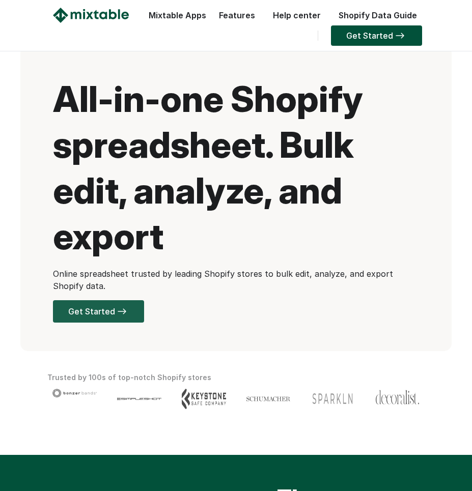
click at [125, 316] on link "Get Started" at bounding box center [98, 311] width 91 height 22
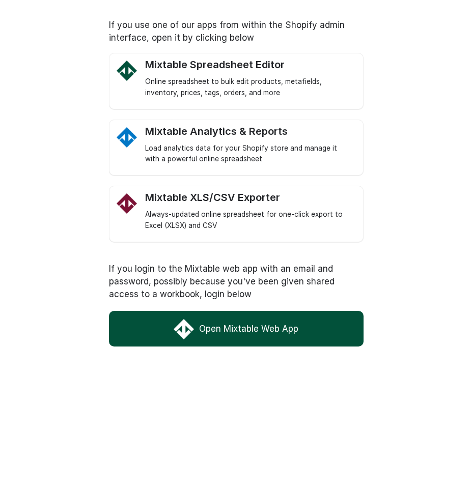
click at [180, 338] on img at bounding box center [184, 329] width 20 height 20
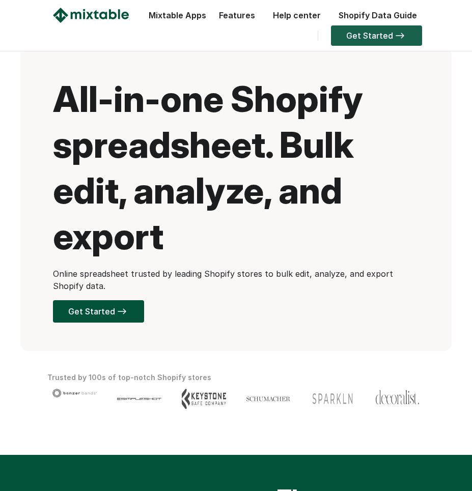
click at [372, 35] on link "Get Started" at bounding box center [376, 35] width 91 height 20
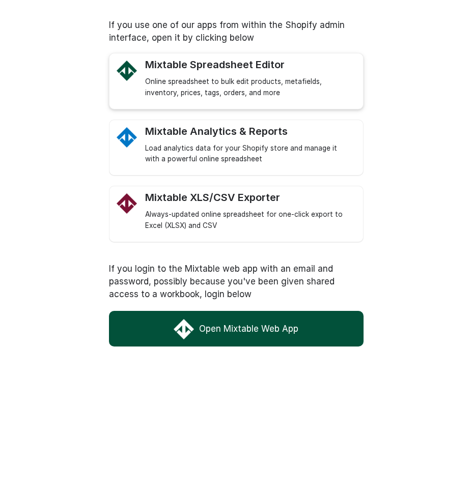
click at [202, 77] on div "Online spreadsheet to bulk edit products, metafields, inventory, prices, tags, …" at bounding box center [249, 87] width 208 height 22
